Goal: Task Accomplishment & Management: Manage account settings

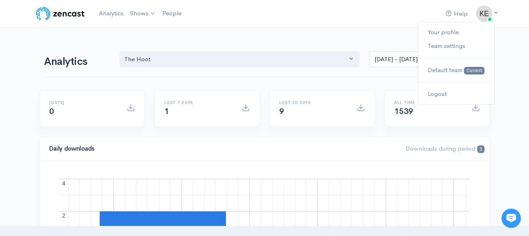
click at [495, 13] on icon at bounding box center [495, 12] width 5 height 5
click at [494, 15] on span at bounding box center [495, 13] width 5 height 7
click at [447, 35] on link "Your profile" at bounding box center [456, 32] width 76 height 14
